Goal: Task Accomplishment & Management: Manage account settings

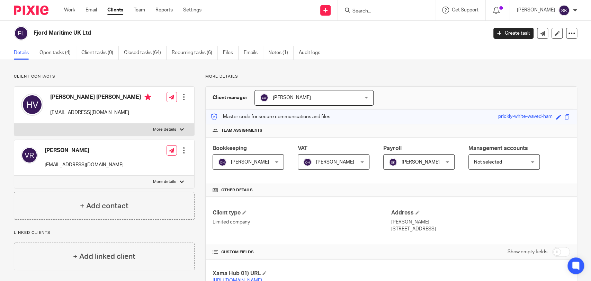
click at [73, 50] on link "Open tasks (4)" at bounding box center [57, 53] width 37 height 14
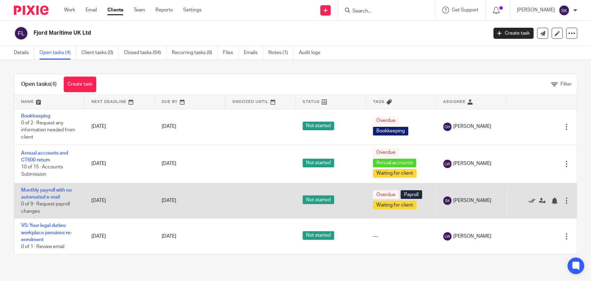
click at [528, 199] on icon at bounding box center [531, 200] width 7 height 7
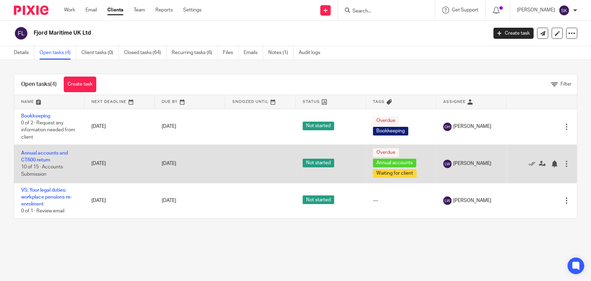
drag, startPoint x: 521, startPoint y: 189, endPoint x: 524, endPoint y: 172, distance: 17.3
click at [524, 172] on tbody "Bookkeeping 0 of 2 · Request any information needed from client [DATE] [DATE] N…" at bounding box center [295, 163] width 563 height 109
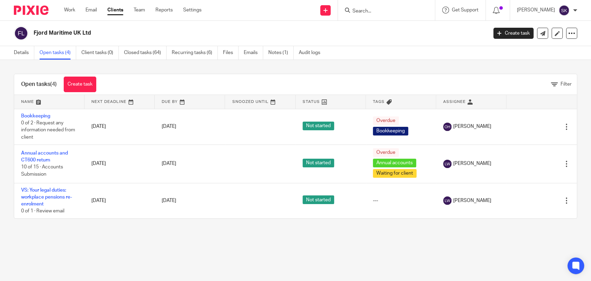
click at [483, 51] on div "Details Open tasks (4) Client tasks (0) Closed tasks (64) Recurring tasks (6) F…" at bounding box center [295, 53] width 591 height 14
click at [426, 8] on form at bounding box center [389, 10] width 74 height 9
